Goal: Find contact information: Find contact information

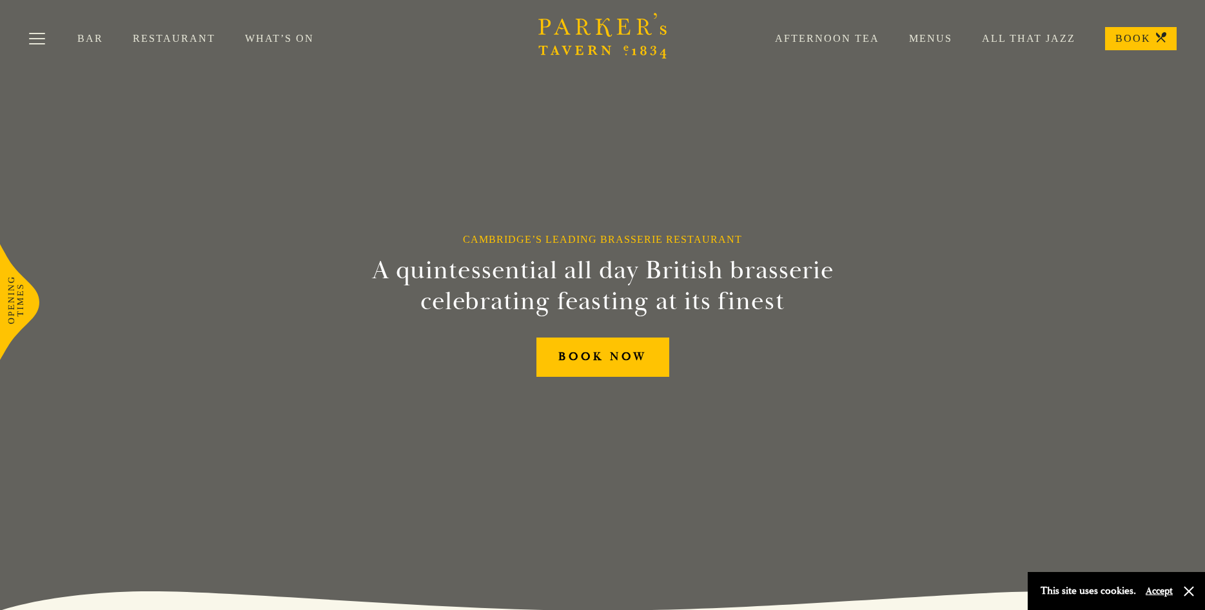
click at [170, 34] on link "Restaurant" at bounding box center [189, 38] width 112 height 13
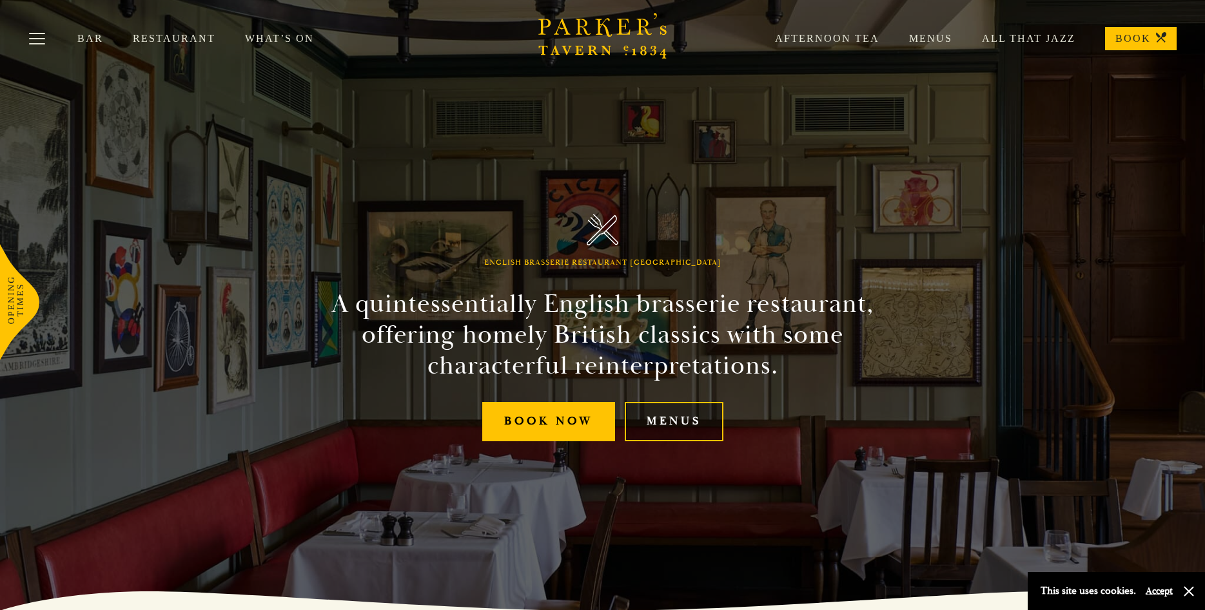
click at [670, 420] on link "Menus" at bounding box center [674, 421] width 99 height 39
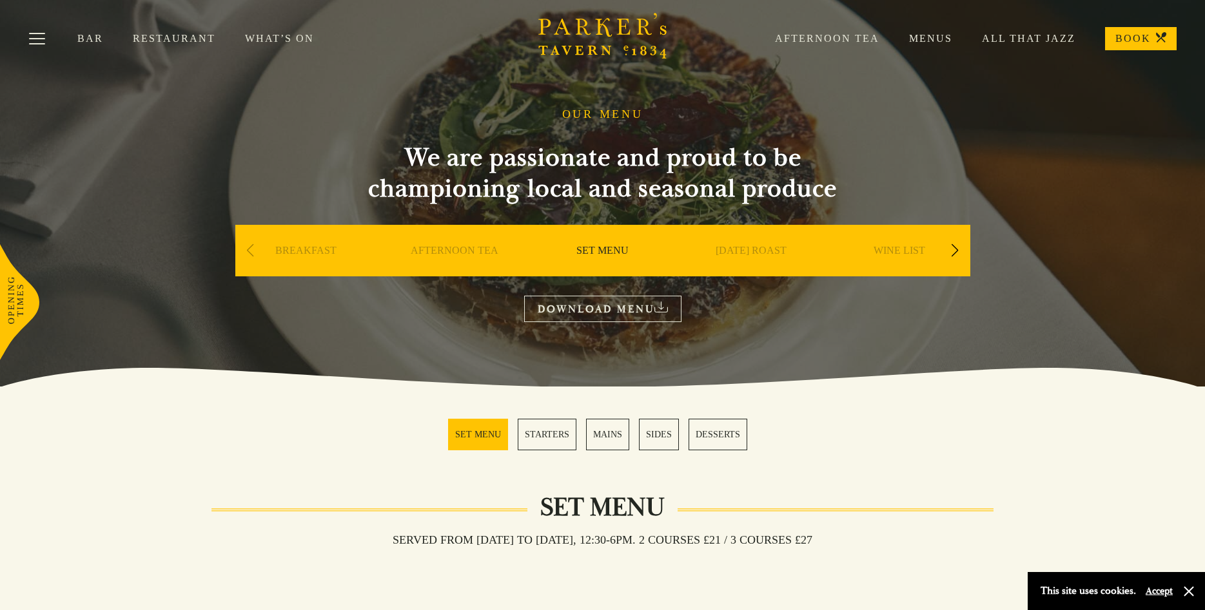
click at [598, 253] on link "SET MENU" at bounding box center [602, 270] width 52 height 52
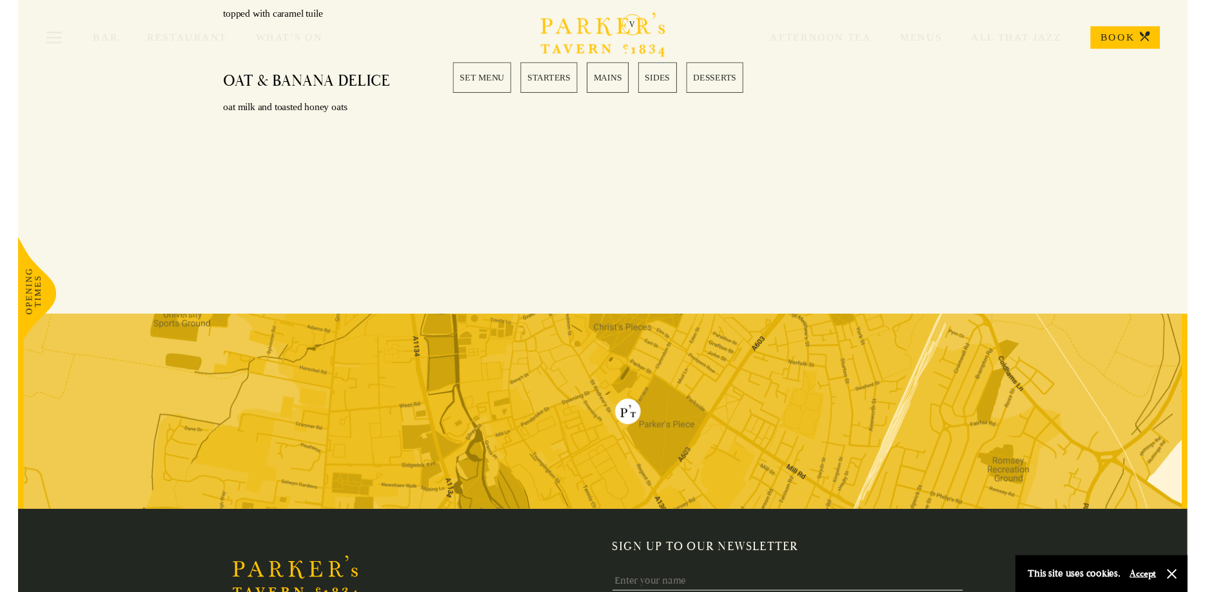
scroll to position [2061, 0]
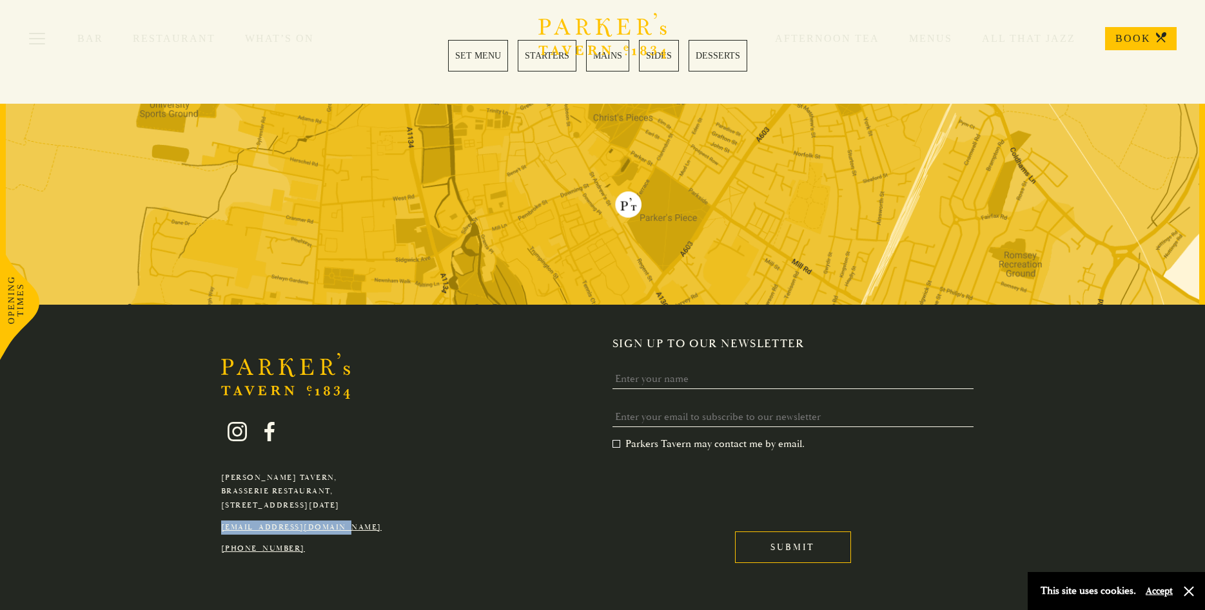
drag, startPoint x: 359, startPoint y: 492, endPoint x: 220, endPoint y: 491, distance: 139.2
click at [220, 491] on div "Parker's Tavern, Brasserie Restaurant, Regent Street, Cambridge, CB2 1AD hello@…" at bounding box center [301, 479] width 180 height 153
copy link "[EMAIL_ADDRESS][DOMAIN_NAME]"
